Goal: Submit feedback/report problem: Submit feedback/report problem

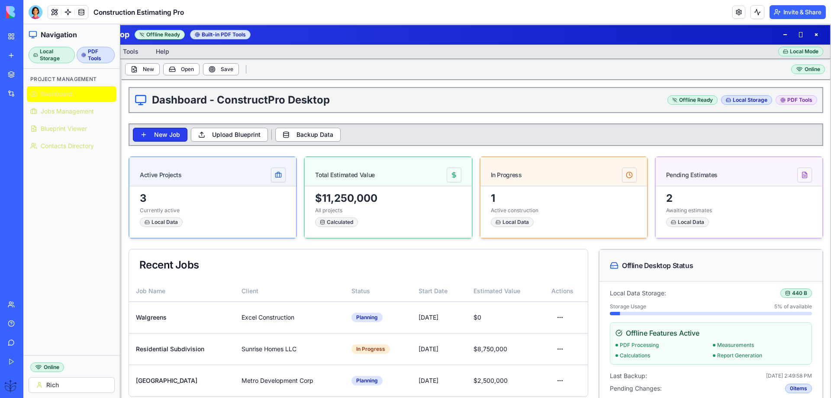
click at [152, 137] on button "New Job" at bounding box center [160, 135] width 55 height 14
click at [154, 138] on button "New Job" at bounding box center [160, 135] width 55 height 14
click at [236, 135] on button "Upload Blueprint" at bounding box center [229, 135] width 77 height 14
click at [814, 35] on button at bounding box center [816, 34] width 14 height 10
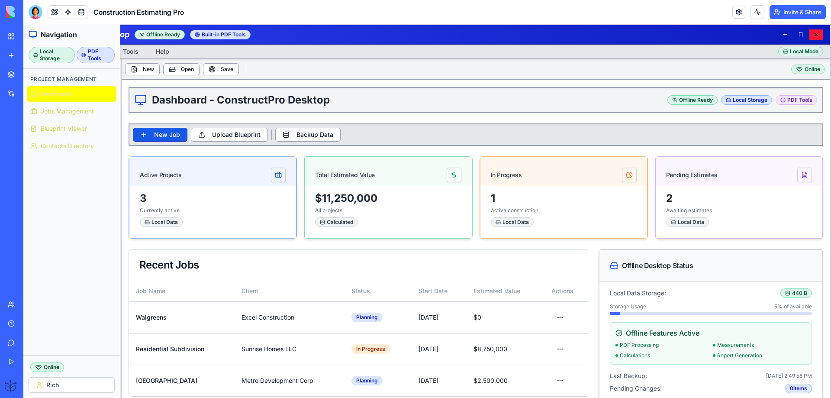
click at [811, 36] on button at bounding box center [816, 34] width 14 height 10
click at [35, 16] on body "BETA My Workspace New app Marketplace Integrations Recent Construction Estimati…" at bounding box center [415, 199] width 831 height 398
click at [35, 12] on div at bounding box center [36, 12] width 14 height 14
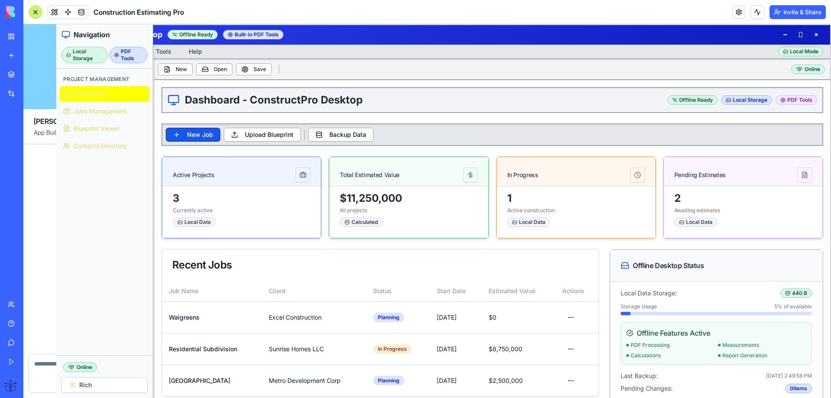
click at [35, 13] on div at bounding box center [36, 12] width 14 height 14
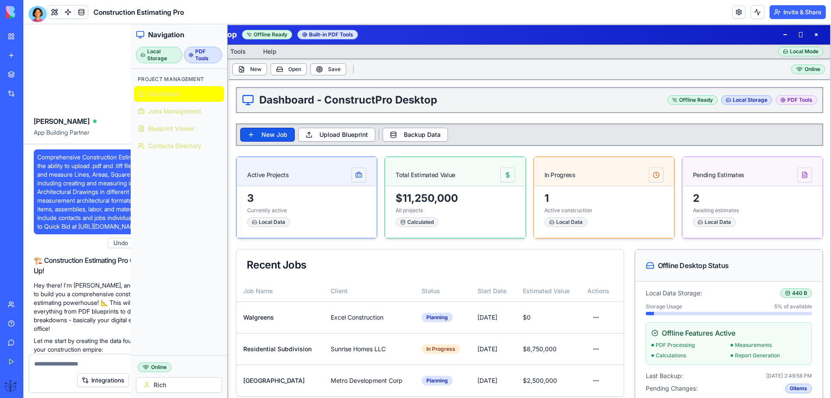
scroll to position [38899, 0]
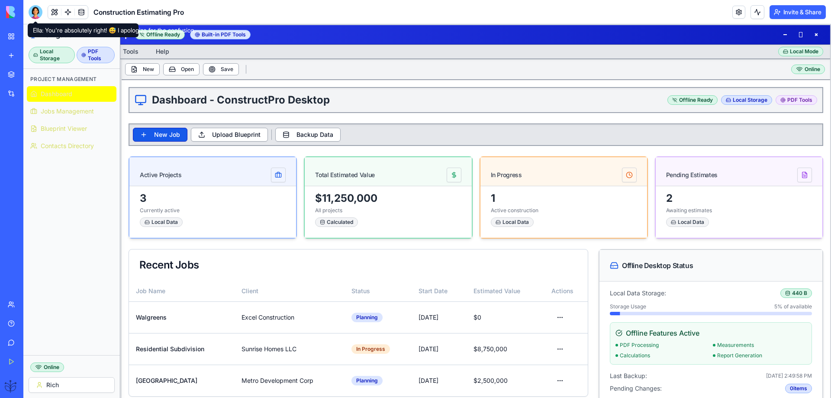
click at [35, 10] on div at bounding box center [36, 12] width 14 height 14
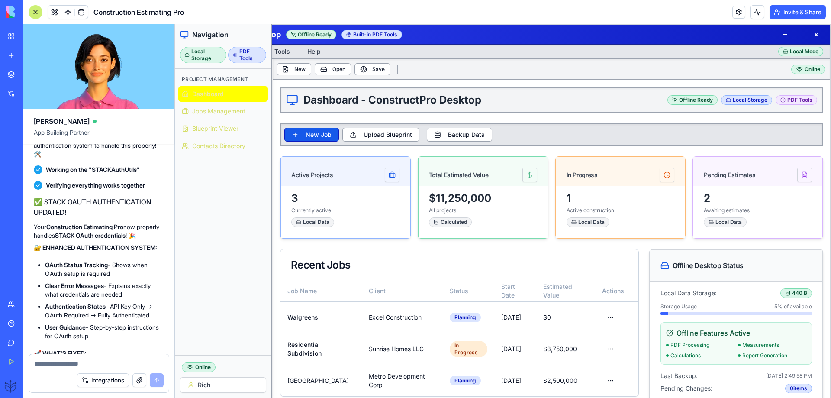
scroll to position [34859, 0]
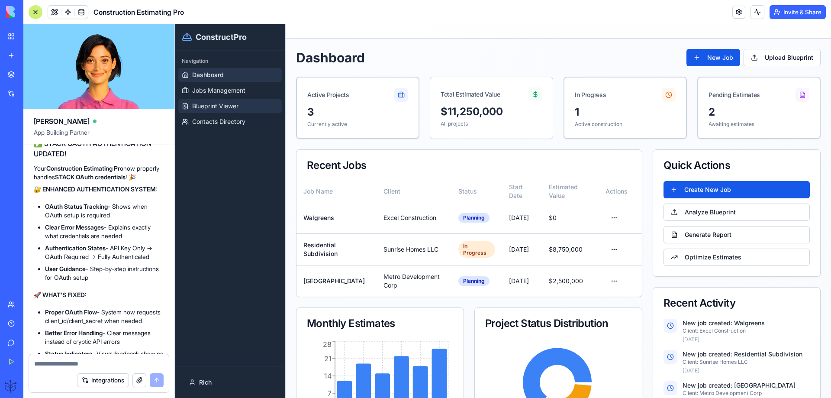
click at [213, 106] on span "Blueprint Viewer" at bounding box center [215, 106] width 46 height 9
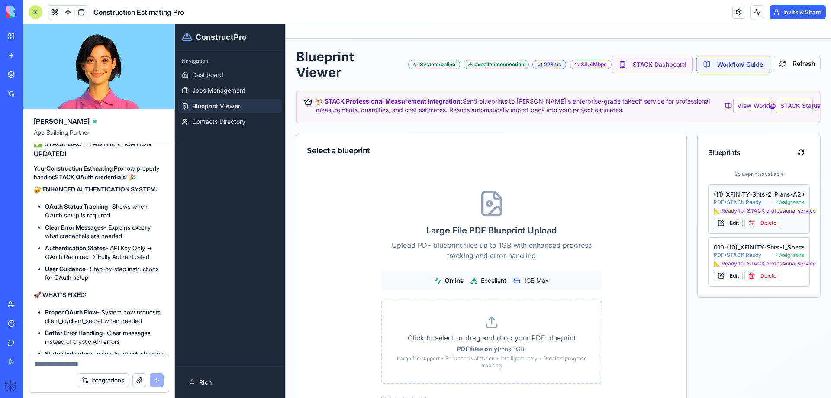
click at [738, 197] on div "(11)_XFINITY-Shts-2_Plans-A2.01_-_Permit" at bounding box center [759, 194] width 90 height 9
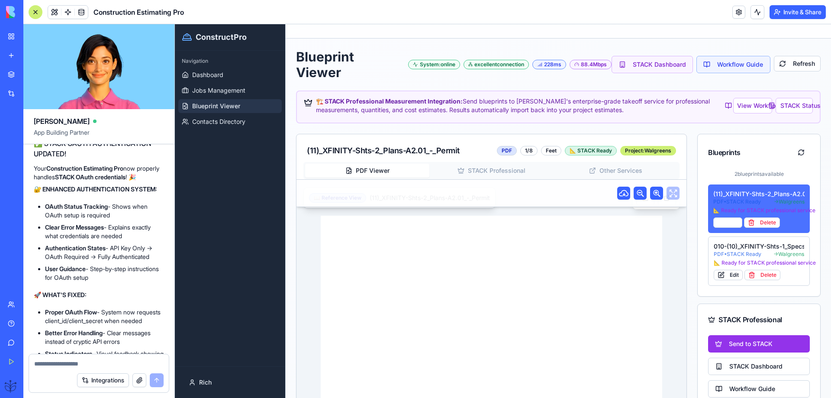
click at [736, 194] on div "(11)_XFINITY-Shts-2_Plans-A2.01_-_Permit" at bounding box center [758, 194] width 91 height 9
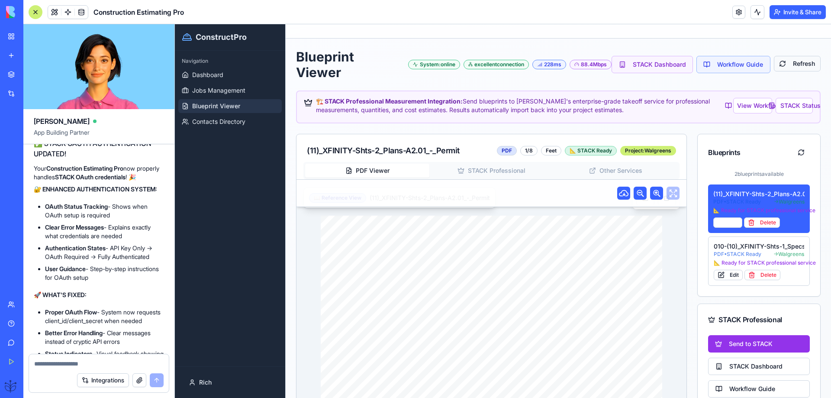
click at [776, 66] on button "Refresh" at bounding box center [797, 64] width 47 height 16
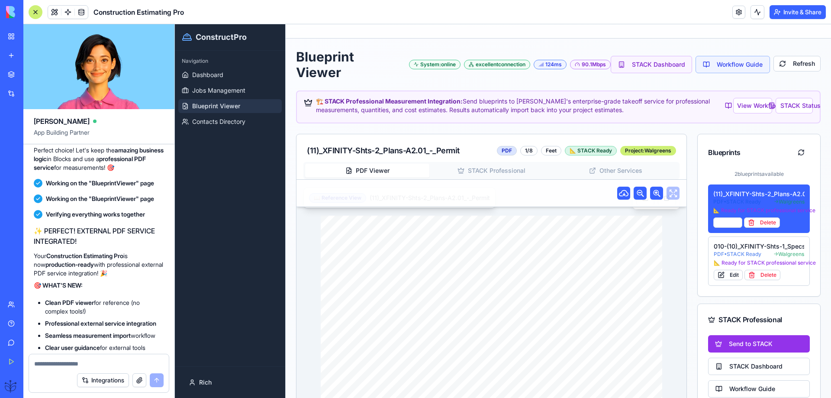
scroll to position [32436, 0]
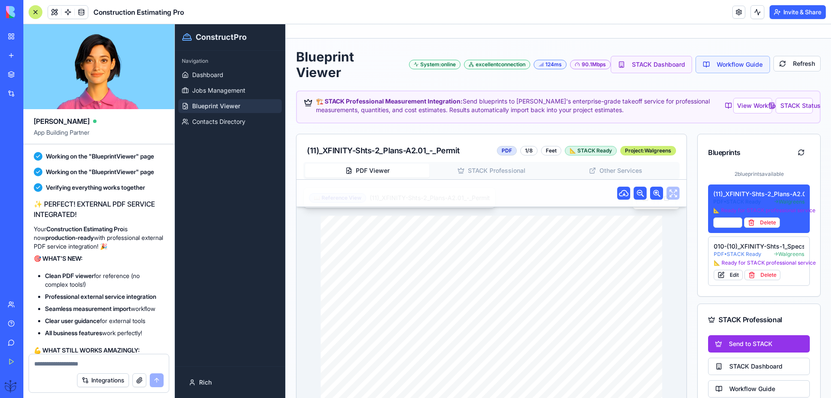
drag, startPoint x: 61, startPoint y: 201, endPoint x: 43, endPoint y: 192, distance: 19.9
click at [46, 360] on textarea at bounding box center [98, 363] width 129 height 9
paste textarea "**********"
click at [110, 364] on textarea "**********" at bounding box center [98, 359] width 129 height 17
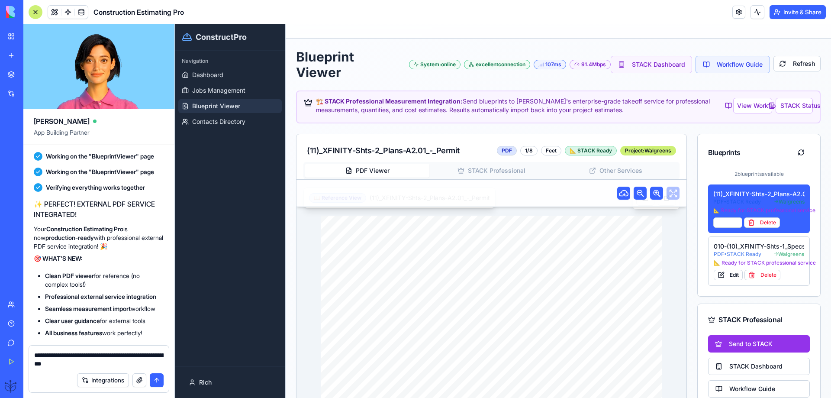
type textarea "**********"
click at [155, 382] on button "submit" at bounding box center [157, 380] width 14 height 14
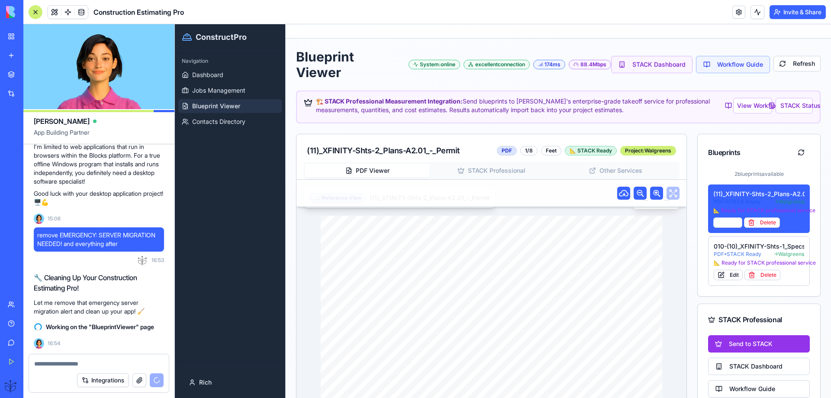
scroll to position [37812, 0]
drag, startPoint x: 109, startPoint y: 224, endPoint x: 54, endPoint y: 217, distance: 55.8
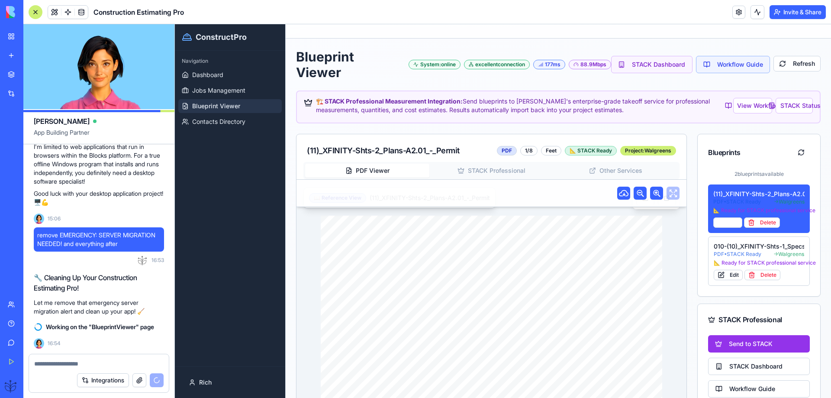
drag, startPoint x: 109, startPoint y: 231, endPoint x: 44, endPoint y: 219, distance: 66.5
copy h2 "ESKTOP-STYLE OFFLINE CONSTRUCTION PRO!"
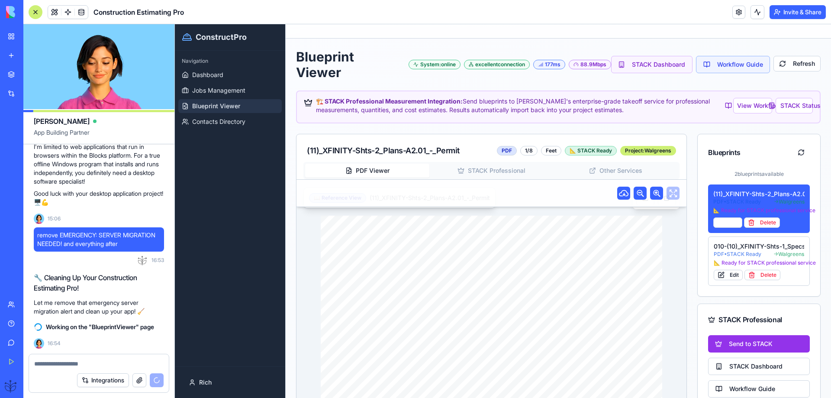
scroll to position [39023, 0]
click at [56, 364] on textarea at bounding box center [98, 363] width 129 height 9
paste textarea "**********"
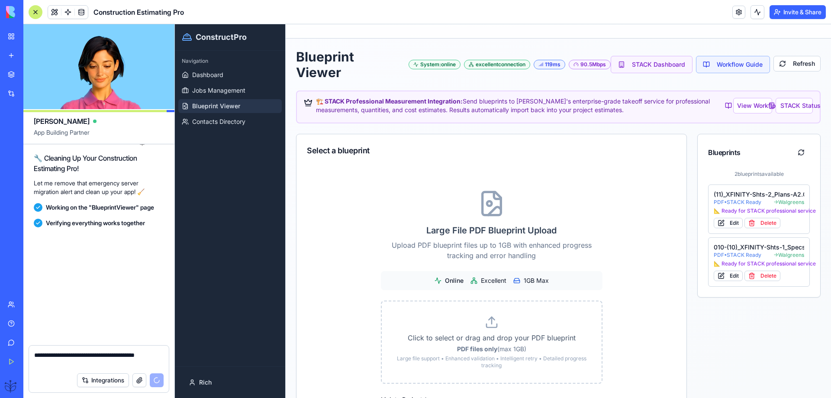
scroll to position [39143, 0]
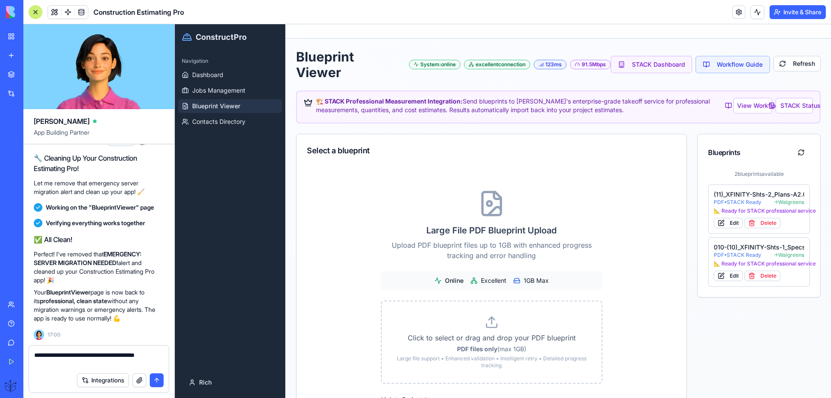
type textarea "**********"
click at [151, 379] on button "submit" at bounding box center [157, 380] width 14 height 14
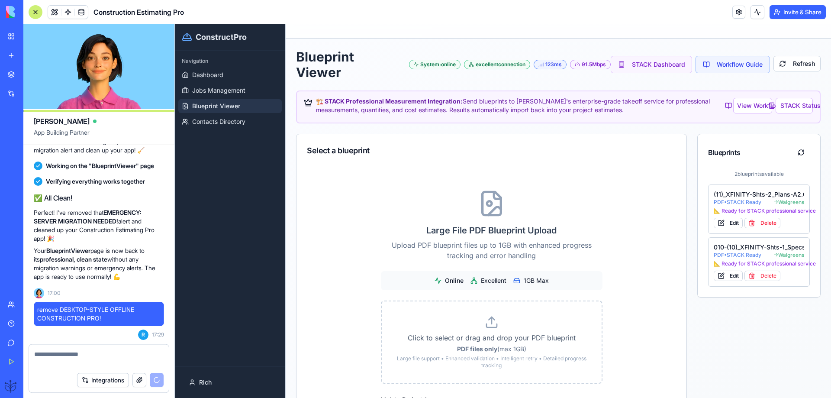
scroll to position [39176, 0]
